Goal: Find specific page/section: Find specific page/section

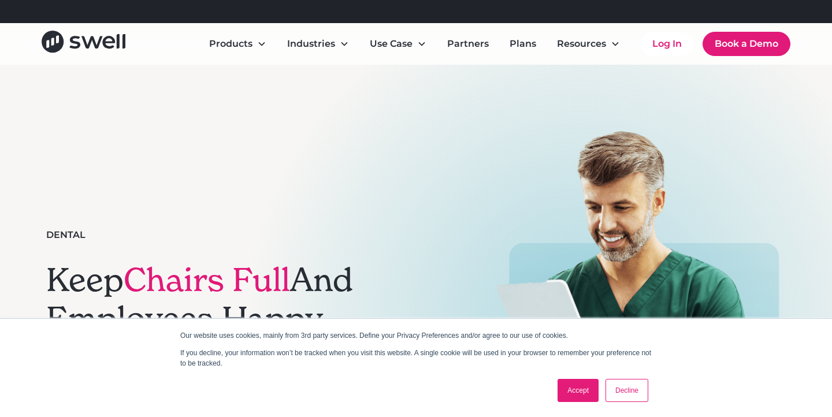
click at [586, 399] on link "Accept" at bounding box center [578, 390] width 41 height 23
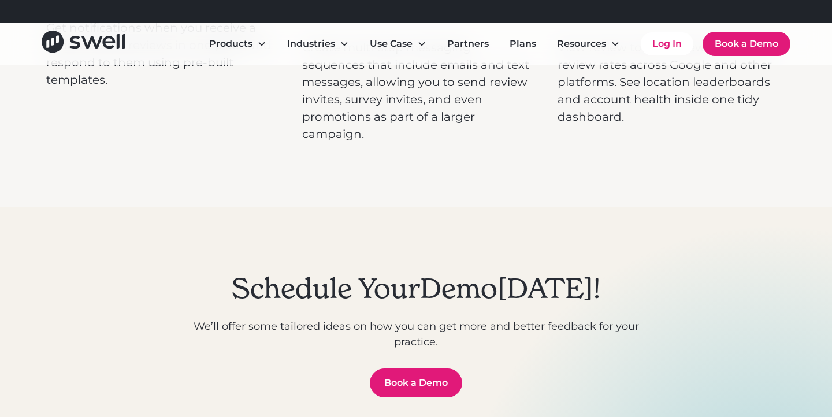
scroll to position [4462, 0]
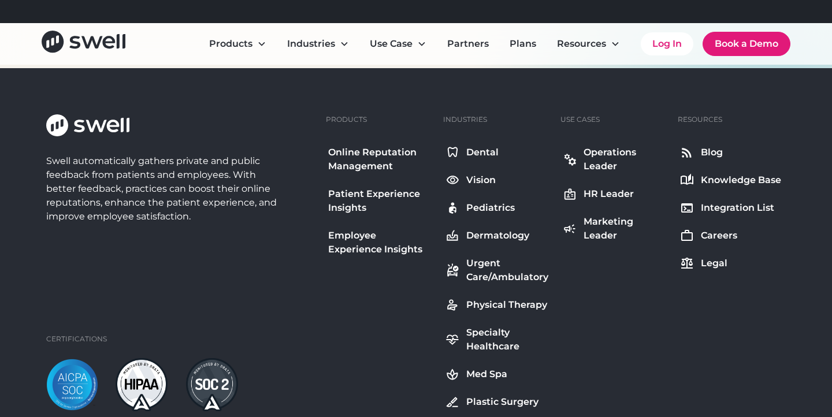
click at [747, 202] on div "Integration List" at bounding box center [737, 208] width 73 height 14
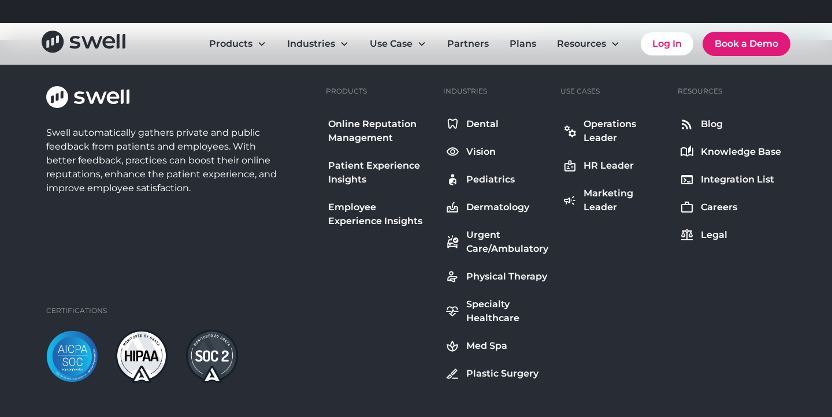
scroll to position [4490, 0]
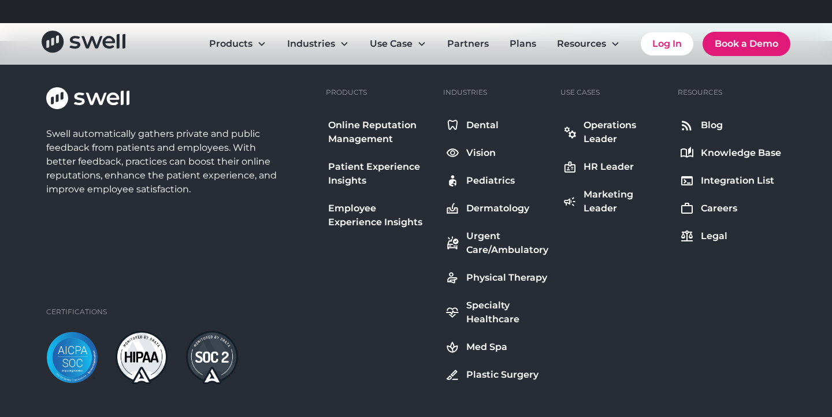
click at [488, 126] on div "Dental" at bounding box center [482, 125] width 32 height 14
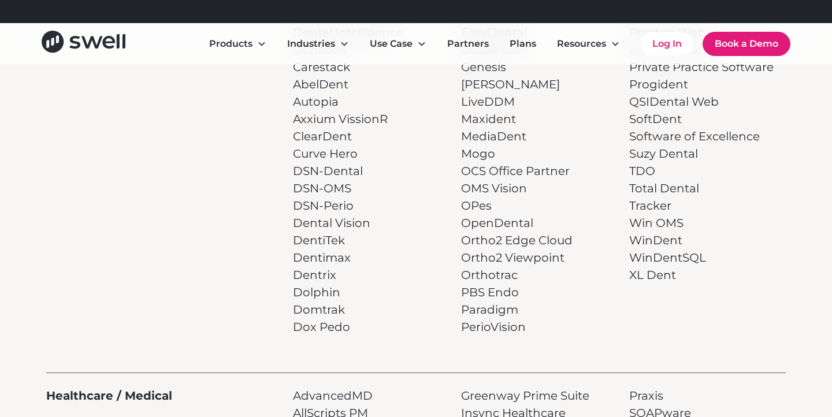
scroll to position [394, 0]
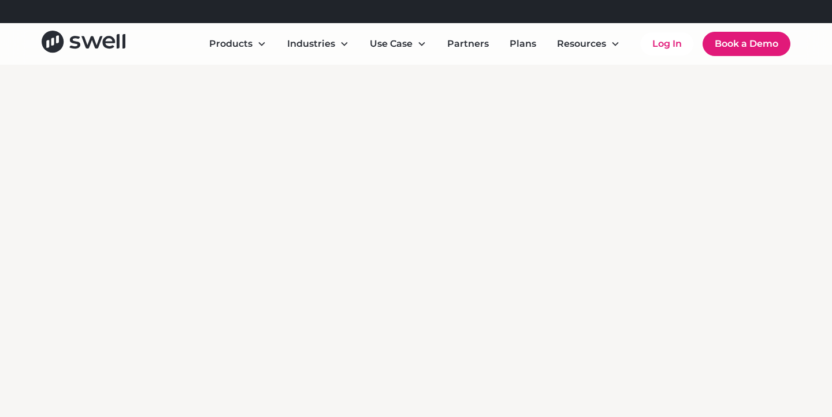
scroll to position [2351, 0]
